Goal: Use online tool/utility: Utilize a website feature to perform a specific function

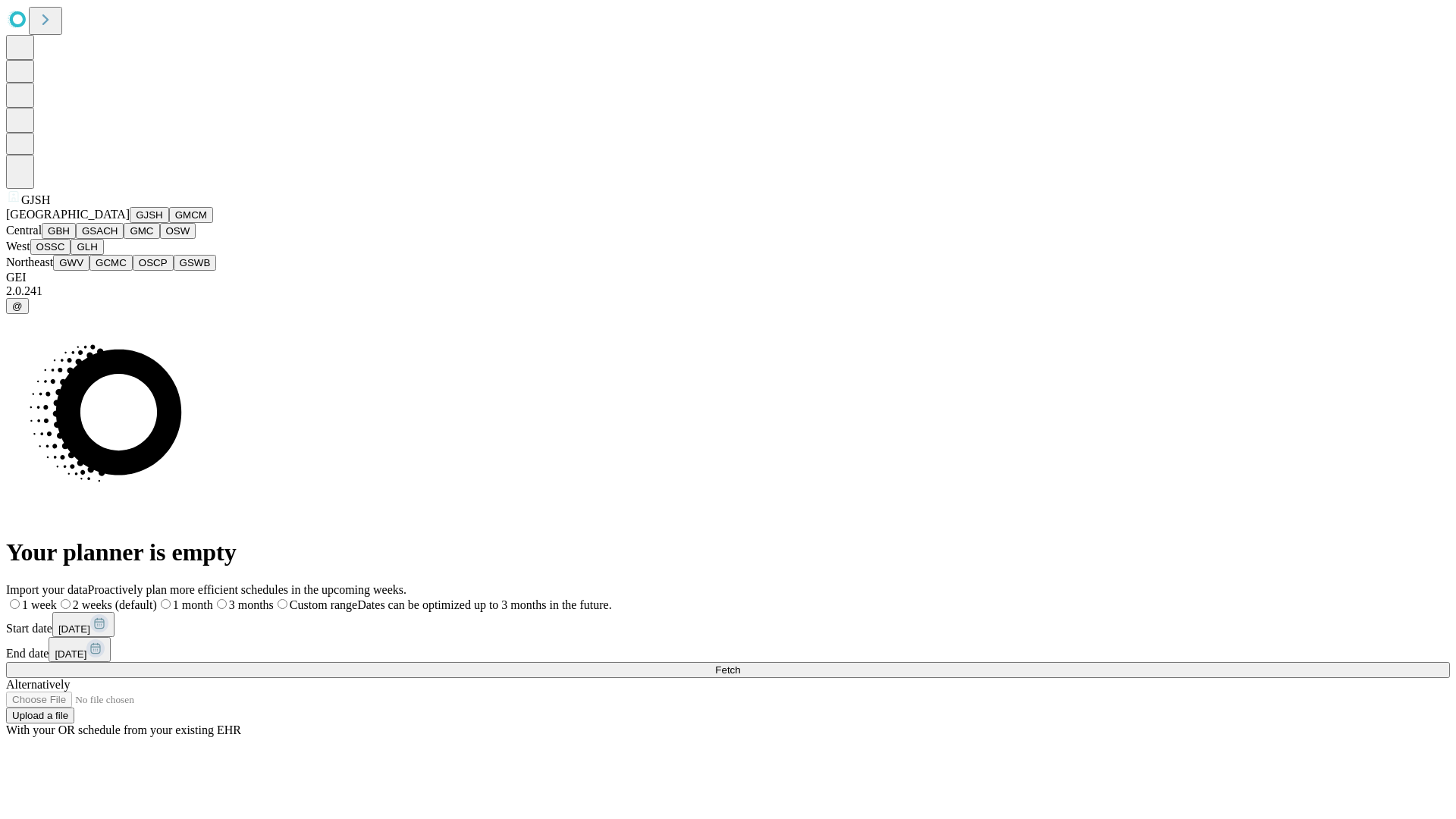
click at [130, 223] on button "GJSH" at bounding box center [149, 215] width 40 height 16
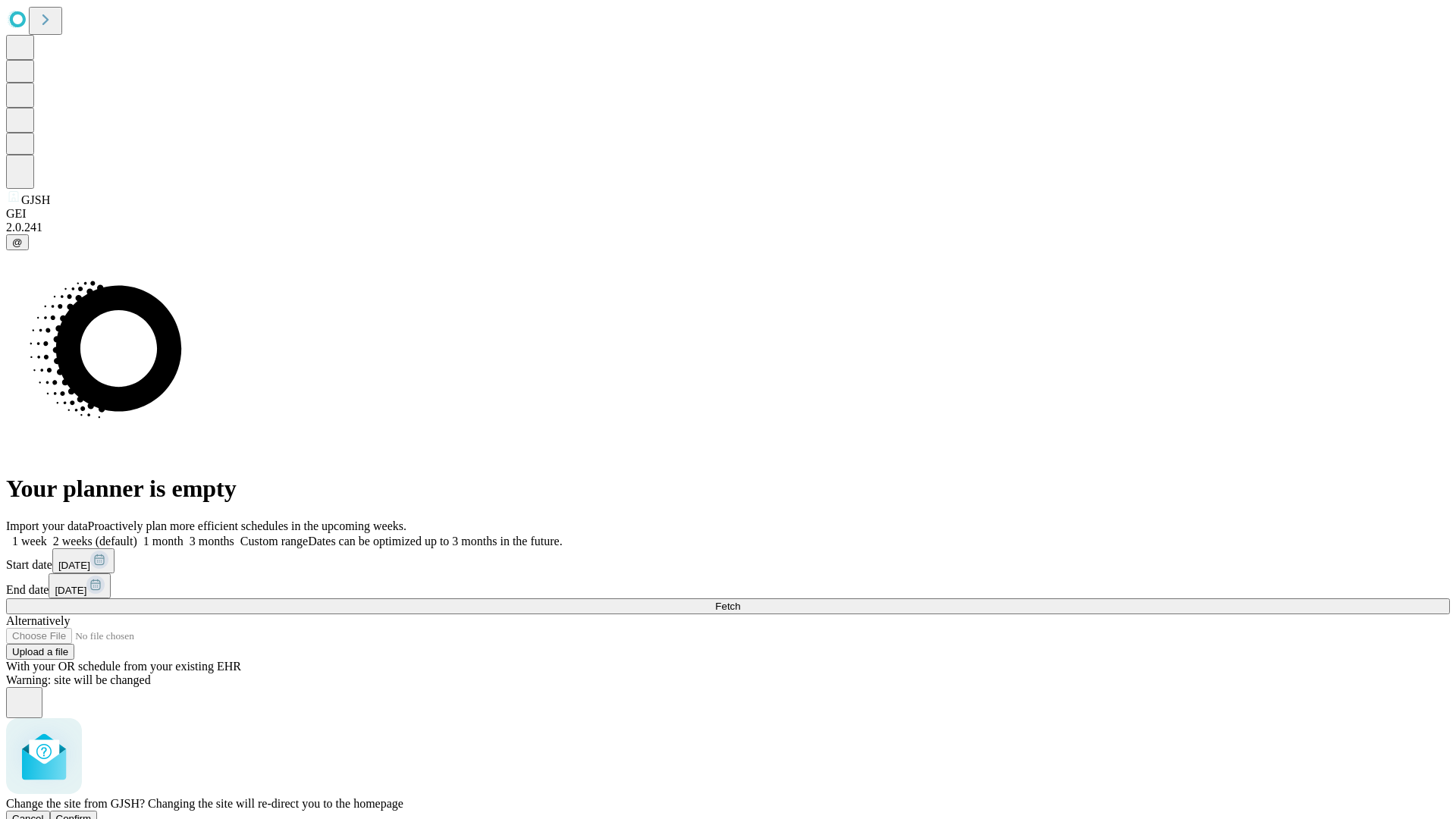
click at [91, 813] on span "Confirm" at bounding box center [74, 818] width 36 height 11
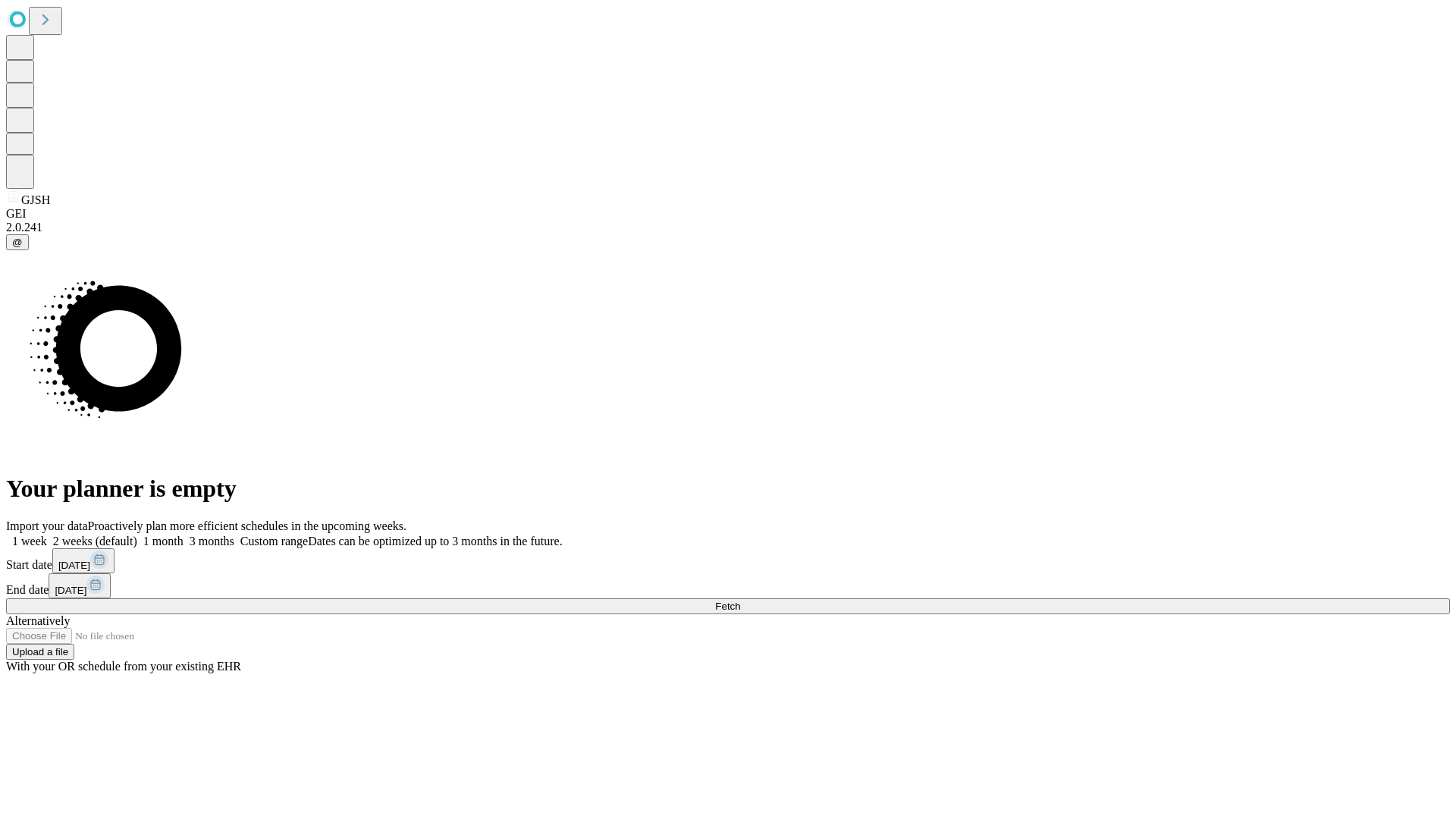
click at [184, 534] on label "1 month" at bounding box center [161, 541] width 46 height 13
click at [740, 600] on span "Fetch" at bounding box center [727, 606] width 25 height 11
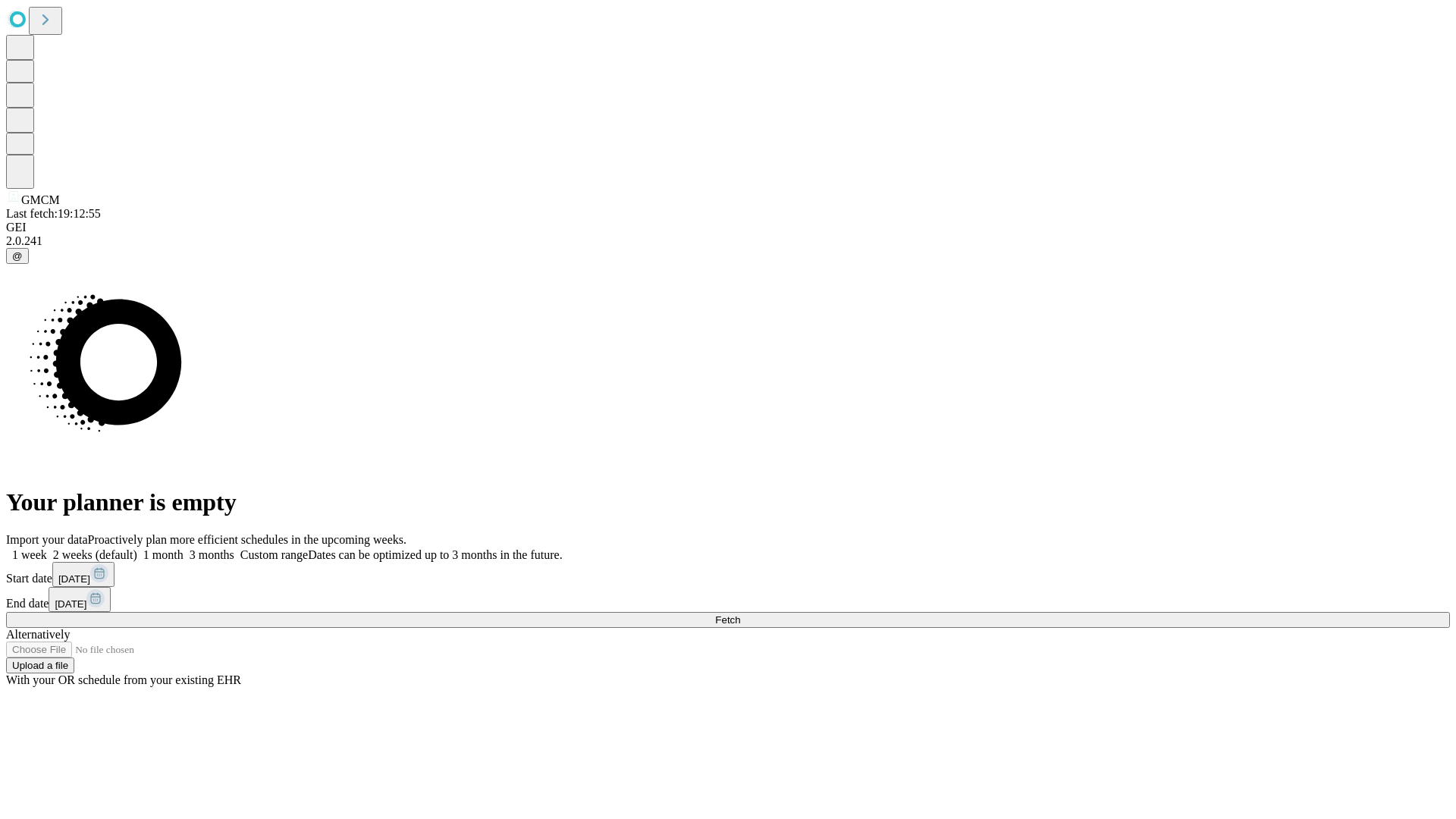
click at [184, 549] on label "1 month" at bounding box center [161, 555] width 46 height 13
click at [740, 615] on span "Fetch" at bounding box center [727, 620] width 25 height 11
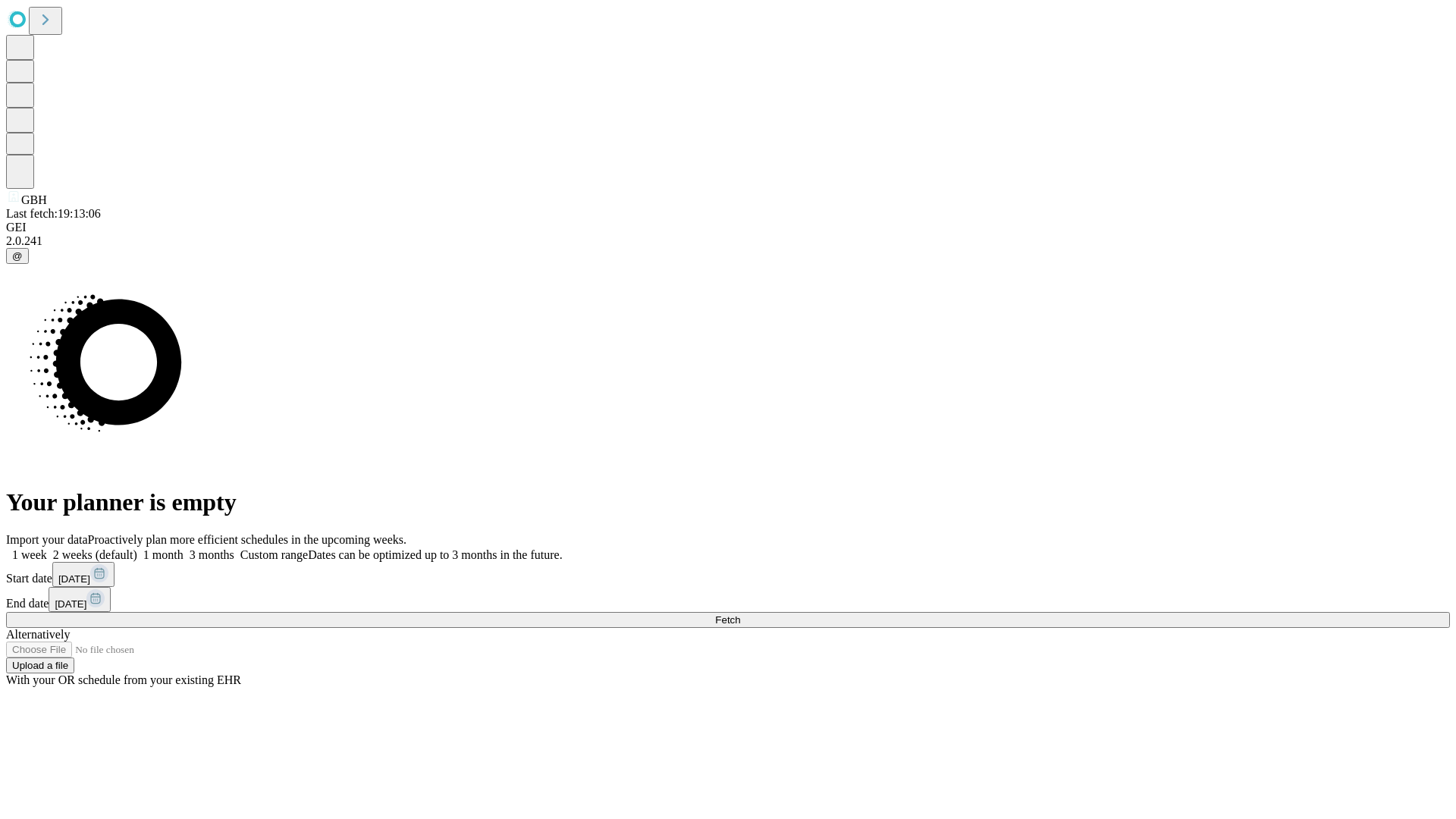
click at [184, 549] on label "1 month" at bounding box center [161, 555] width 46 height 13
click at [740, 615] on span "Fetch" at bounding box center [727, 620] width 25 height 11
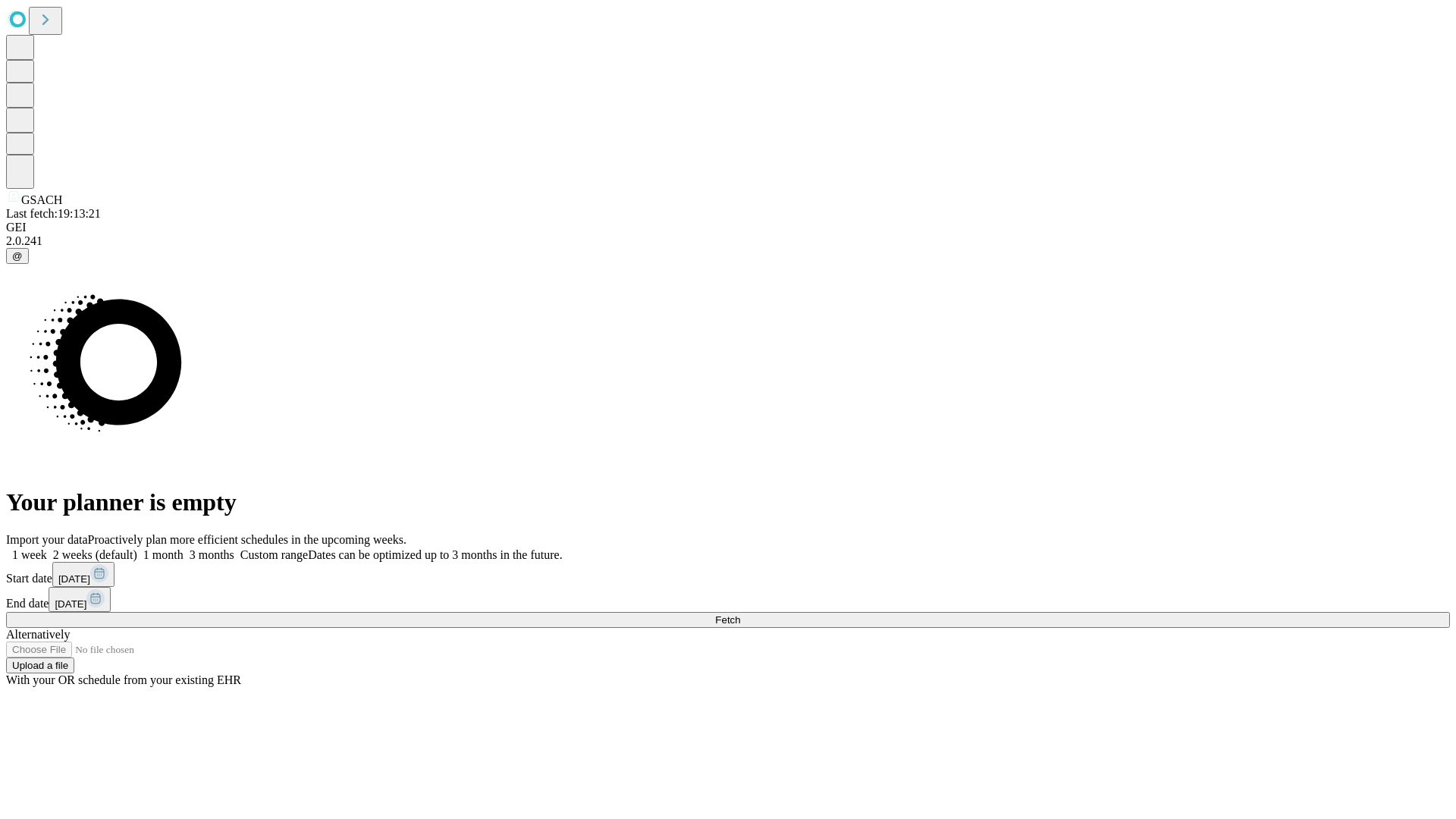
click at [740, 615] on span "Fetch" at bounding box center [727, 620] width 25 height 11
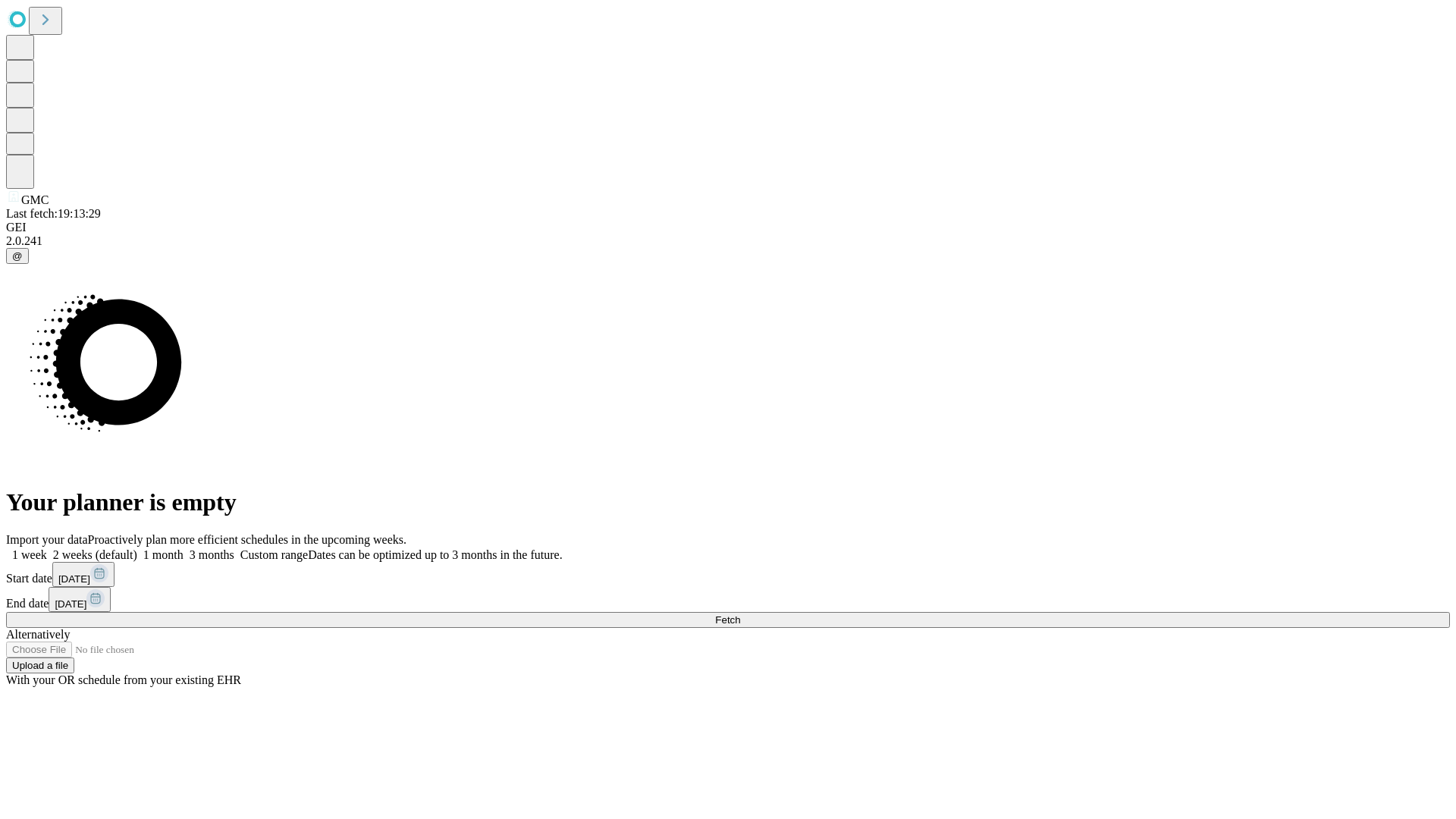
click at [184, 549] on label "1 month" at bounding box center [161, 555] width 46 height 13
click at [740, 615] on span "Fetch" at bounding box center [727, 620] width 25 height 11
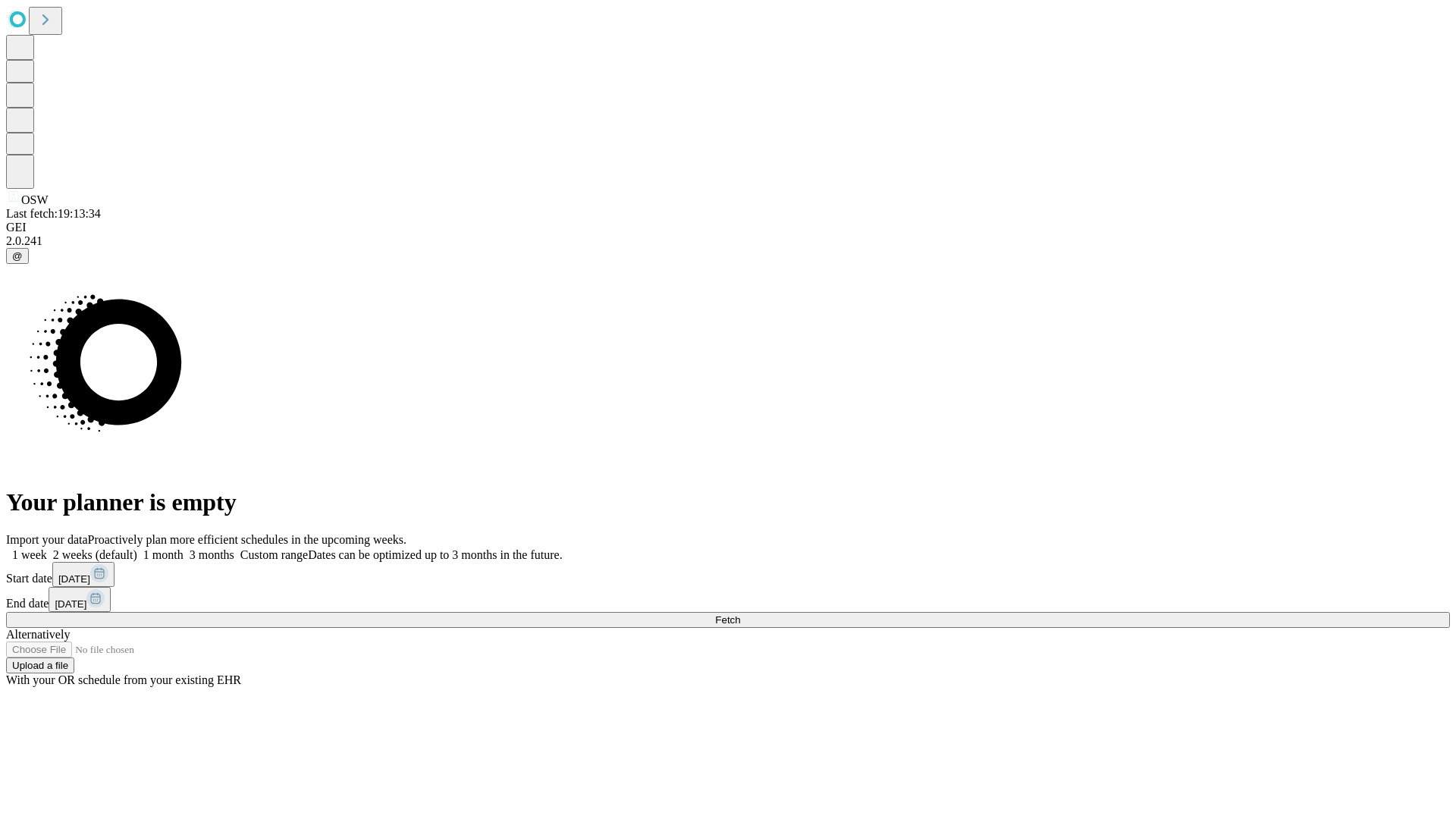
click at [184, 549] on label "1 month" at bounding box center [161, 555] width 46 height 13
click at [740, 615] on span "Fetch" at bounding box center [727, 620] width 25 height 11
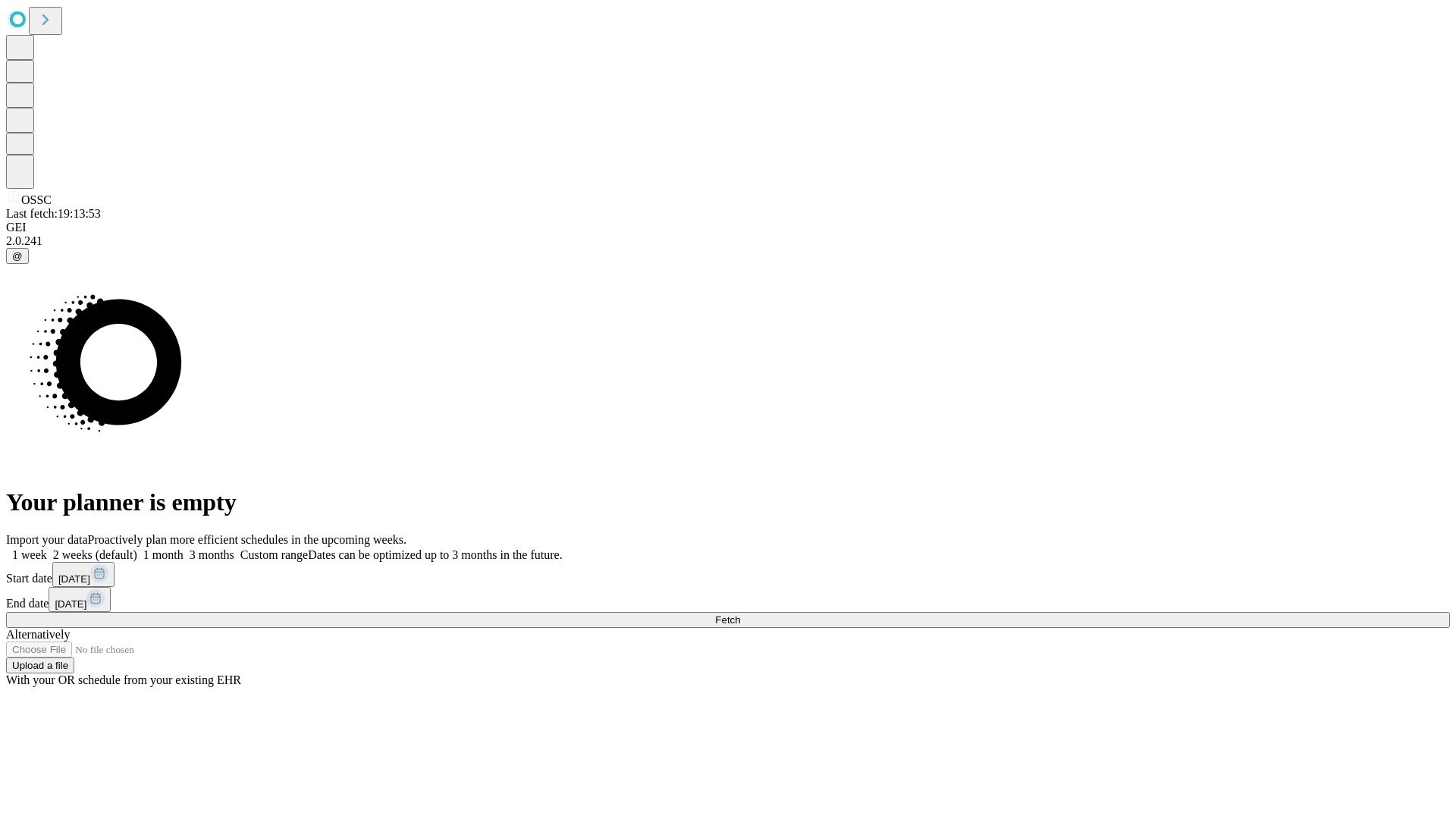
click at [184, 549] on label "1 month" at bounding box center [161, 555] width 46 height 13
click at [740, 615] on span "Fetch" at bounding box center [727, 620] width 25 height 11
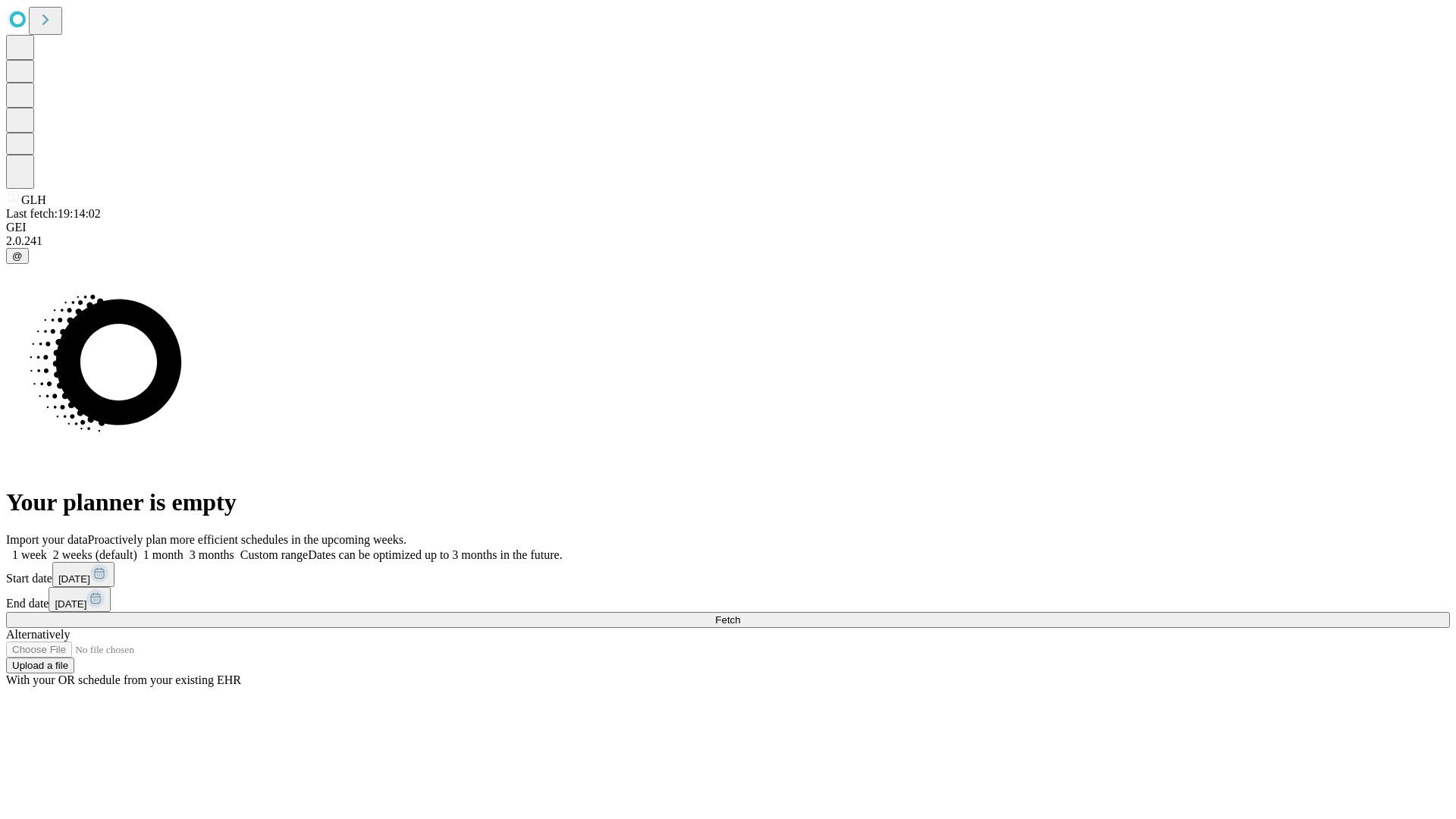
click at [184, 549] on label "1 month" at bounding box center [161, 555] width 46 height 13
click at [740, 615] on span "Fetch" at bounding box center [727, 620] width 25 height 11
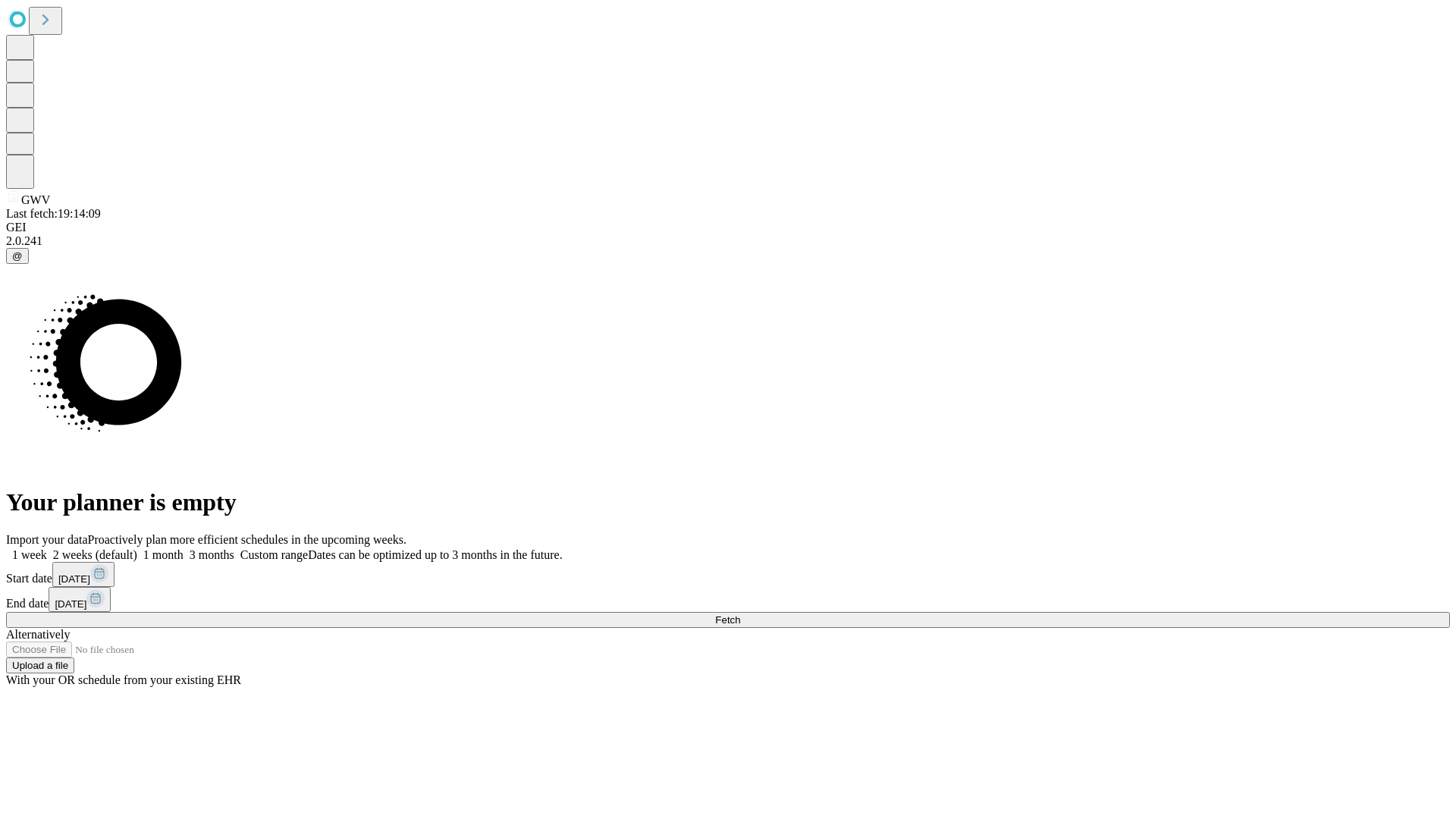
click at [184, 549] on label "1 month" at bounding box center [161, 555] width 46 height 13
click at [740, 615] on span "Fetch" at bounding box center [727, 620] width 25 height 11
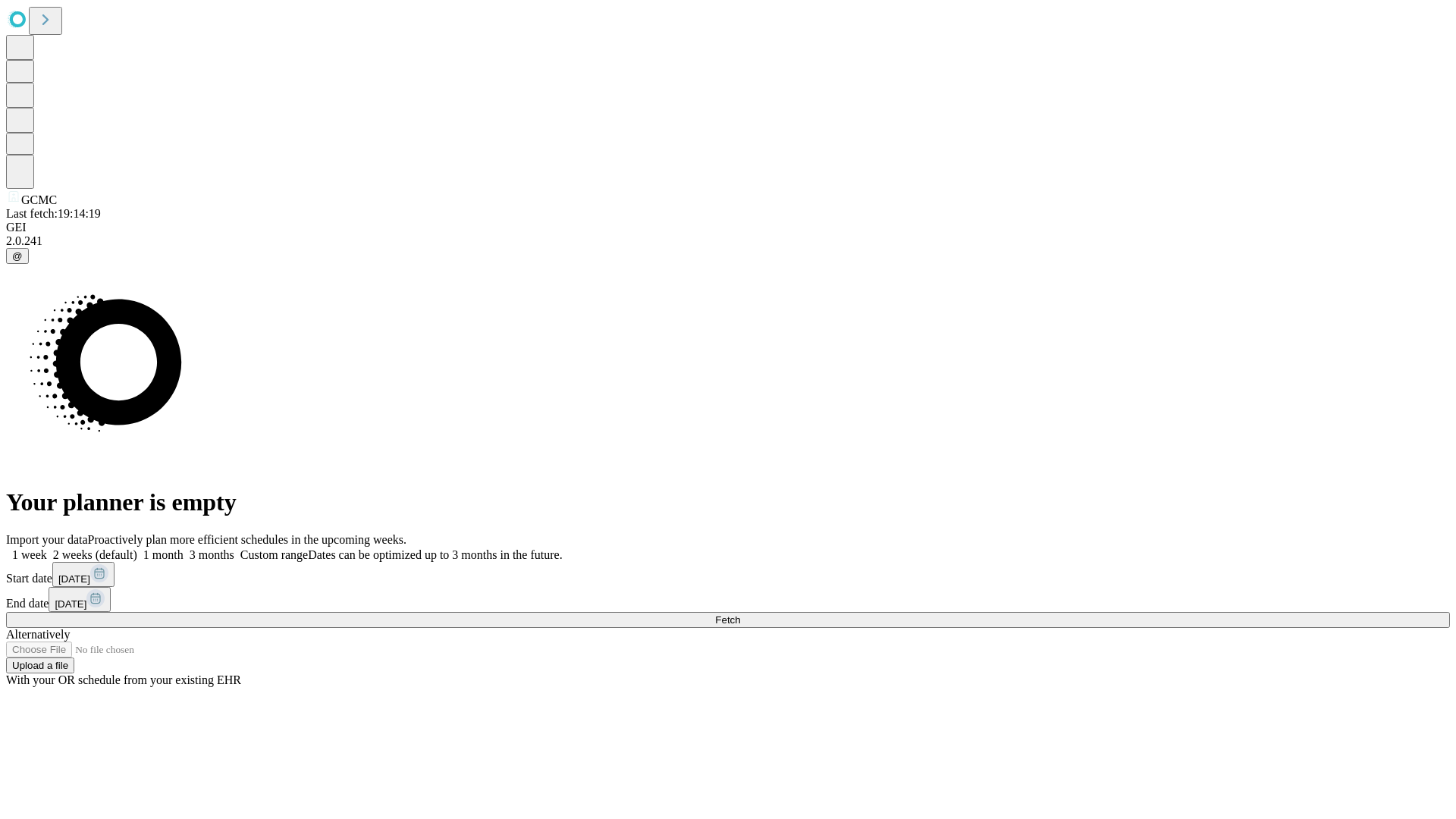
click at [184, 549] on label "1 month" at bounding box center [161, 555] width 46 height 13
click at [740, 615] on span "Fetch" at bounding box center [727, 620] width 25 height 11
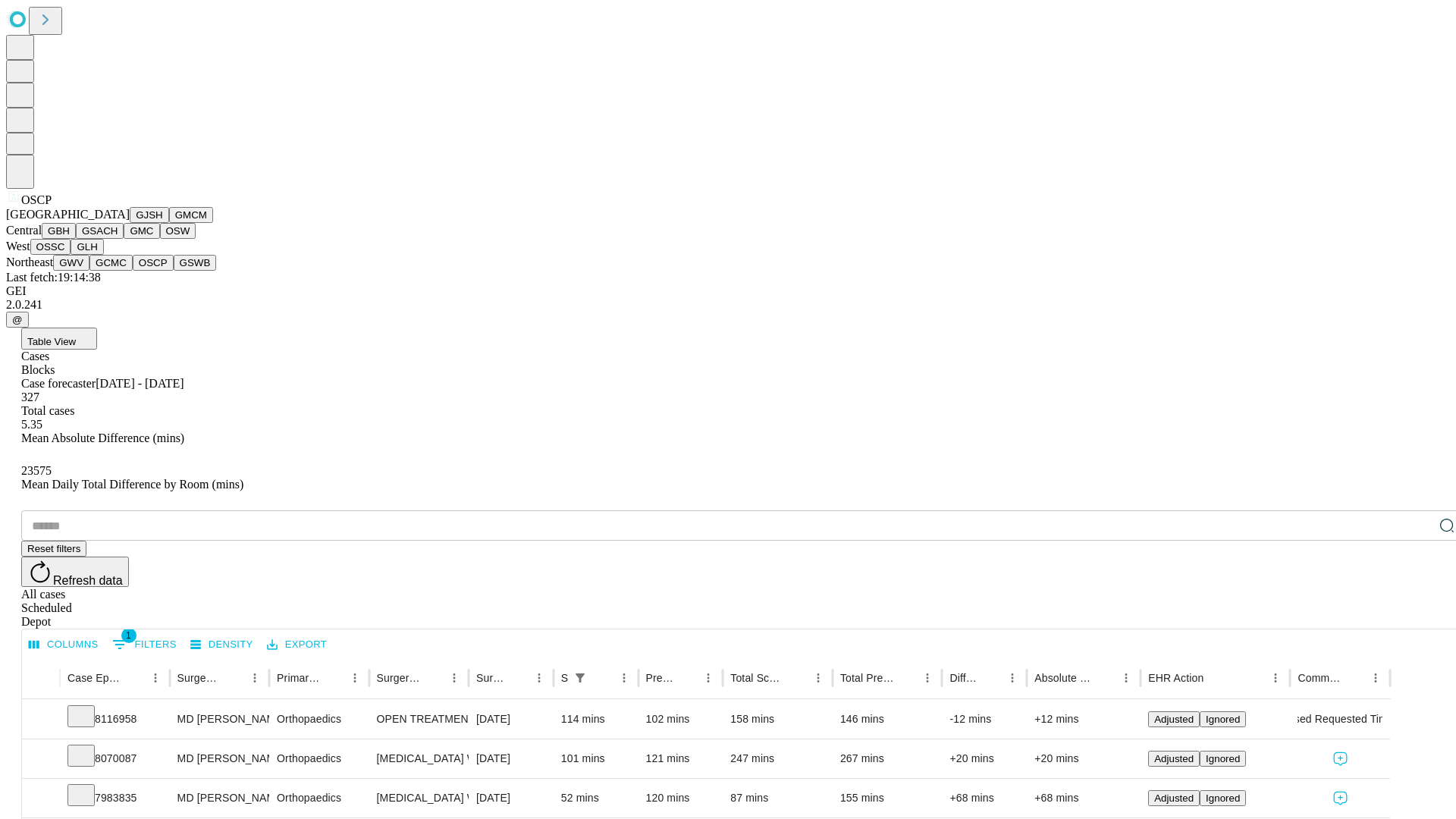
click at [173, 270] on button "GSWB" at bounding box center [195, 262] width 43 height 16
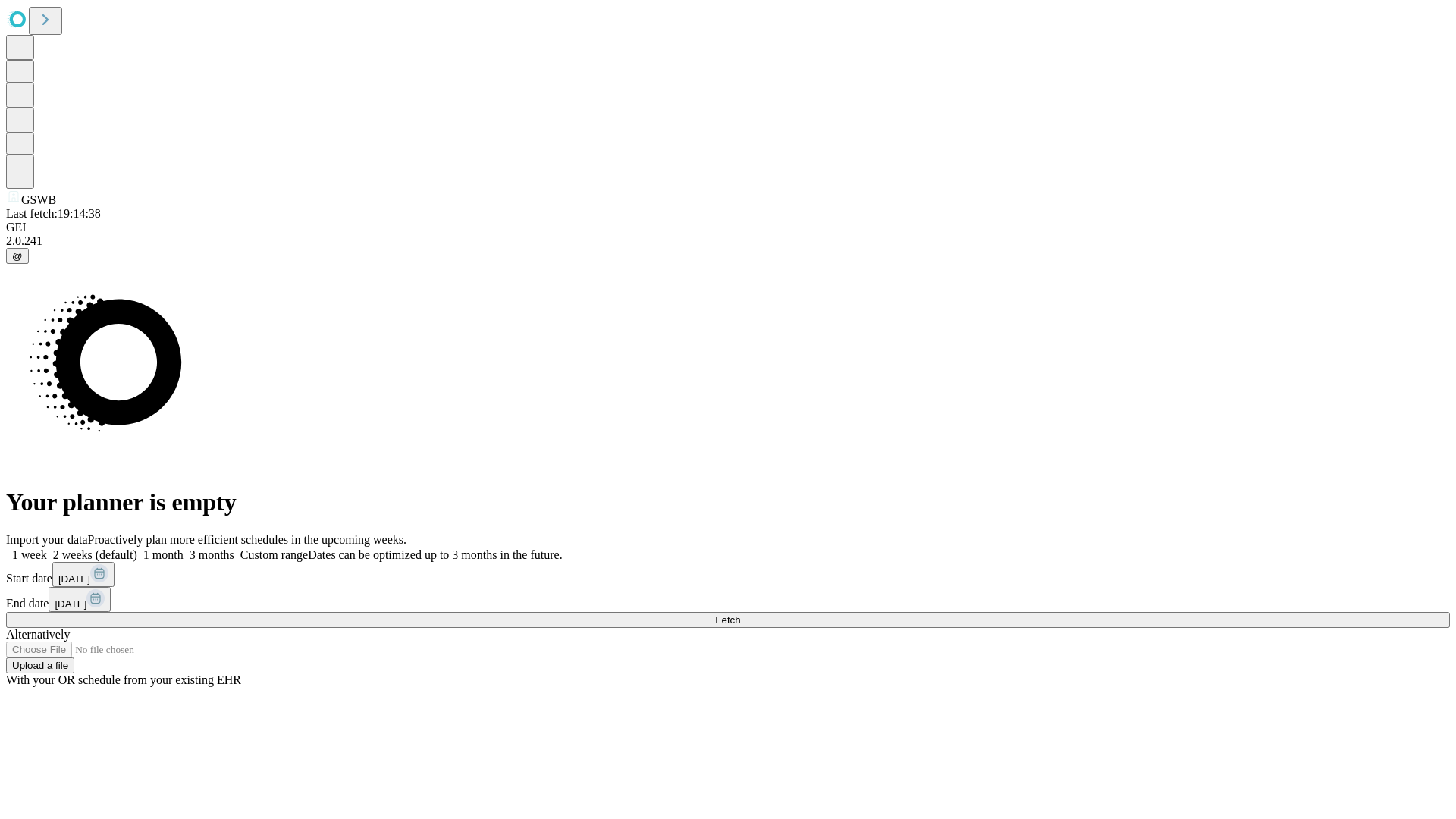
click at [184, 549] on label "1 month" at bounding box center [161, 555] width 46 height 13
click at [740, 615] on span "Fetch" at bounding box center [727, 620] width 25 height 11
